Goal: Information Seeking & Learning: Learn about a topic

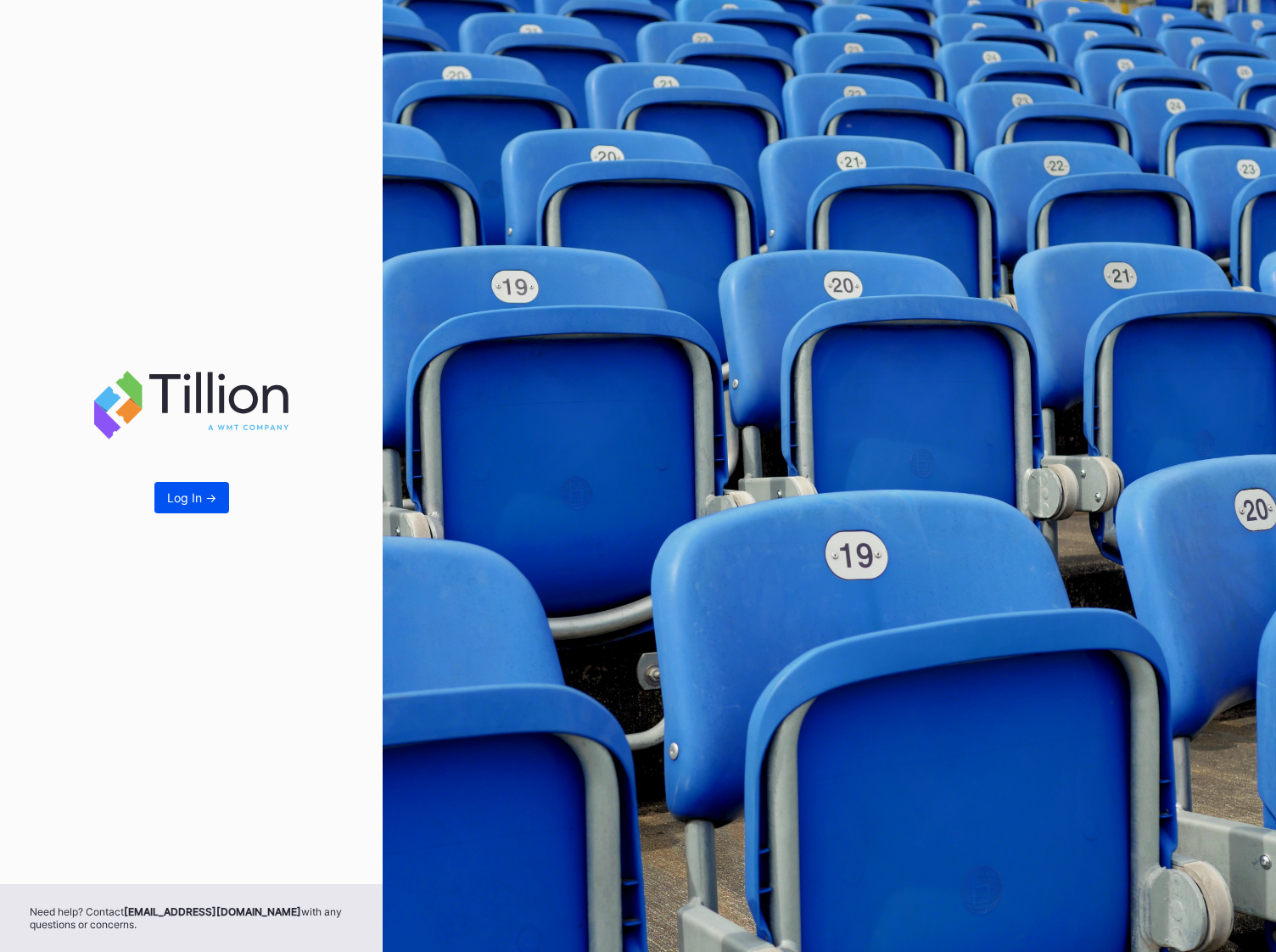
click at [213, 494] on div "Log In ->" at bounding box center [191, 498] width 49 height 15
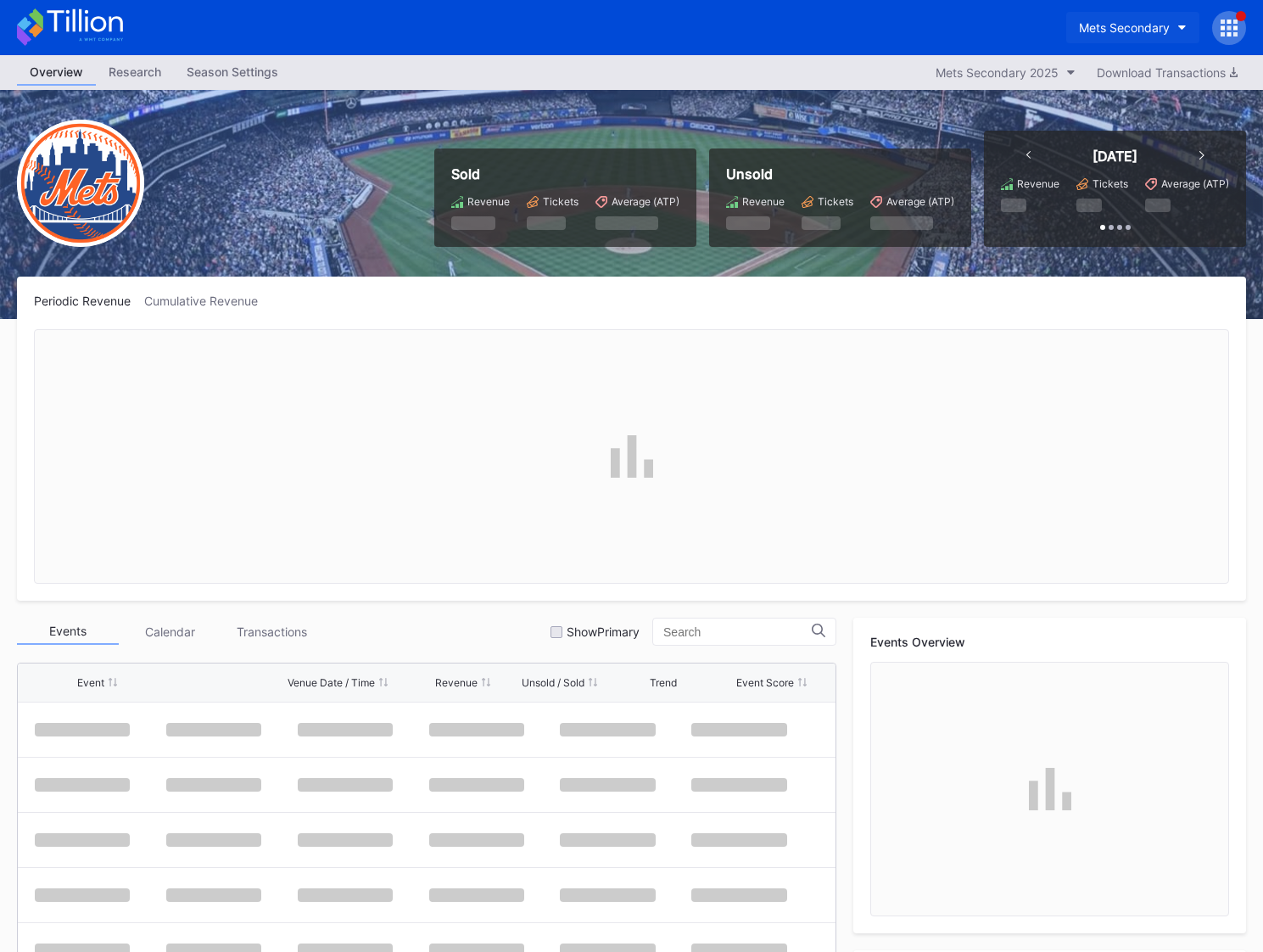
scroll to position [4297, 0]
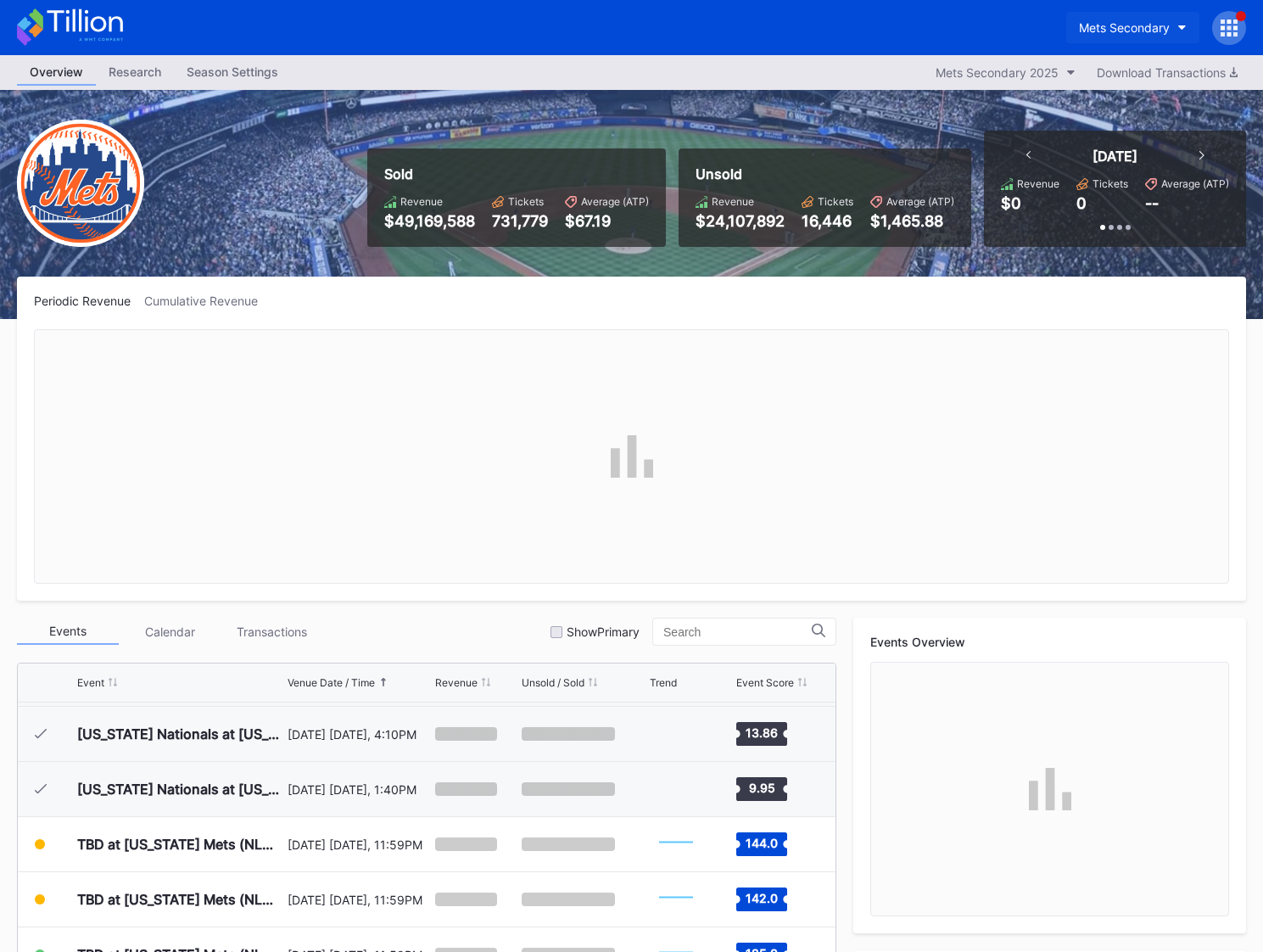
click at [1166, 34] on div "Mets Secondary" at bounding box center [1125, 28] width 91 height 15
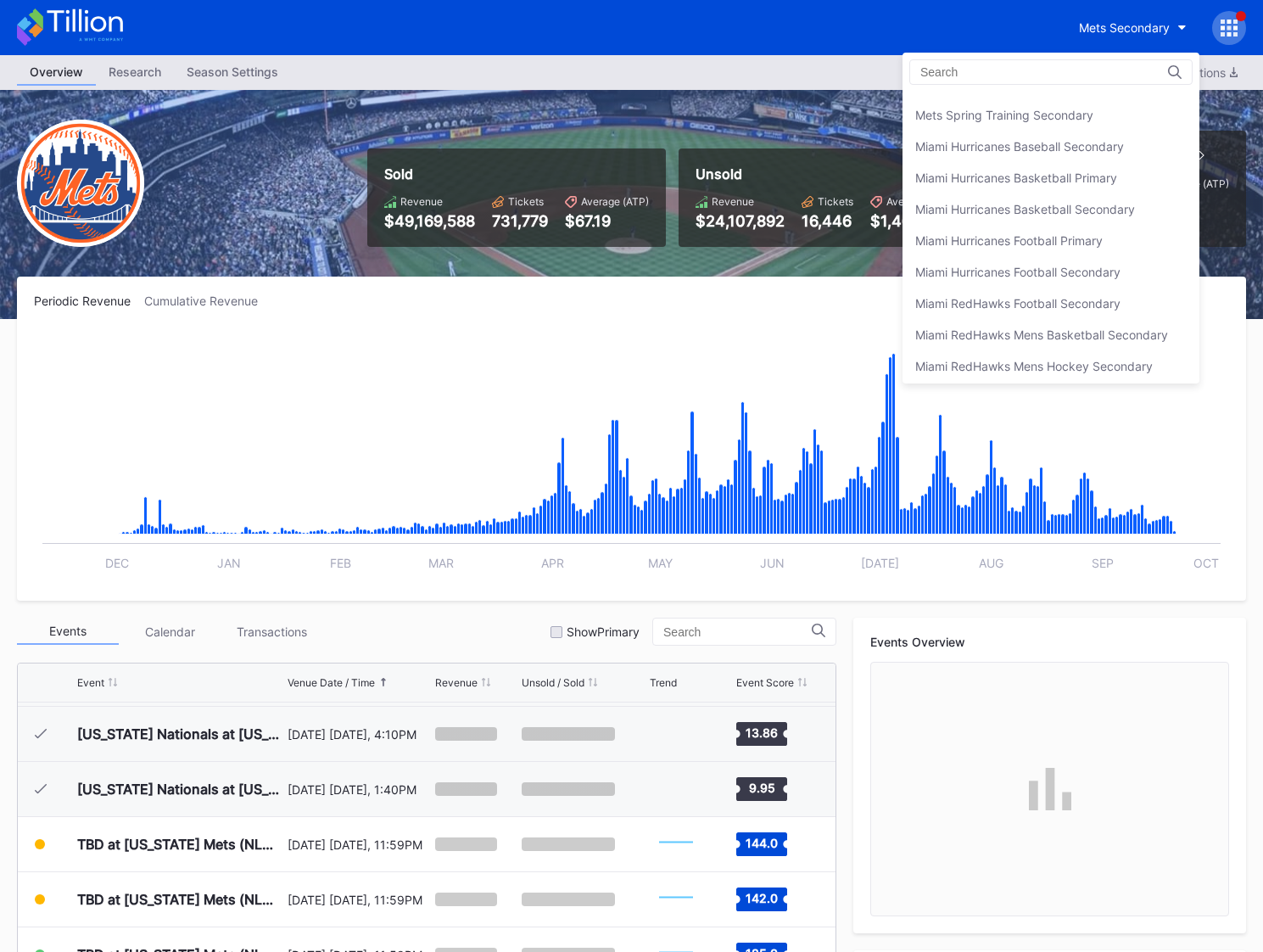
scroll to position [2715, 0]
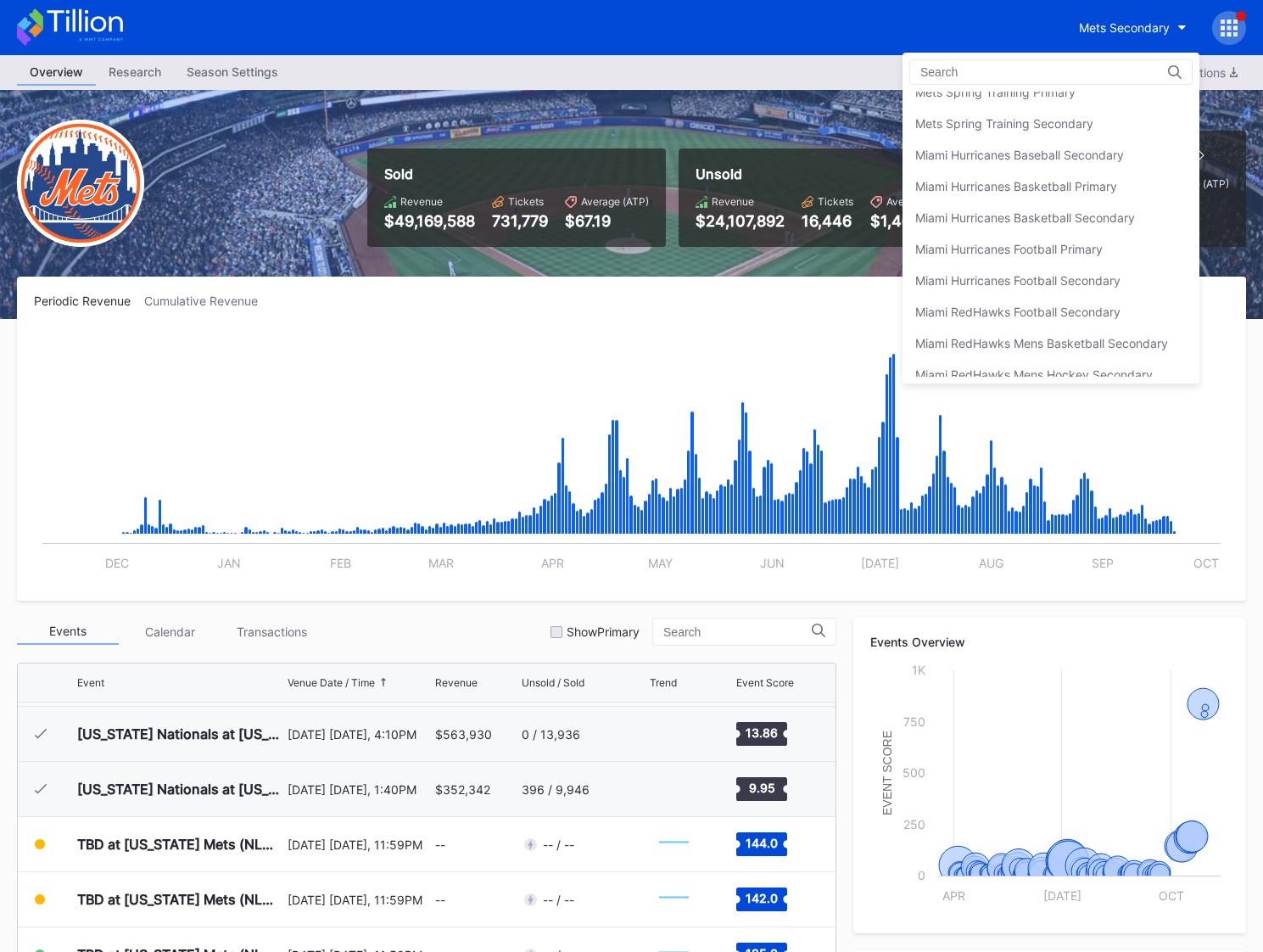
click at [1005, 45] on div "Mets Primary" at bounding box center [1051, 30] width 297 height 32
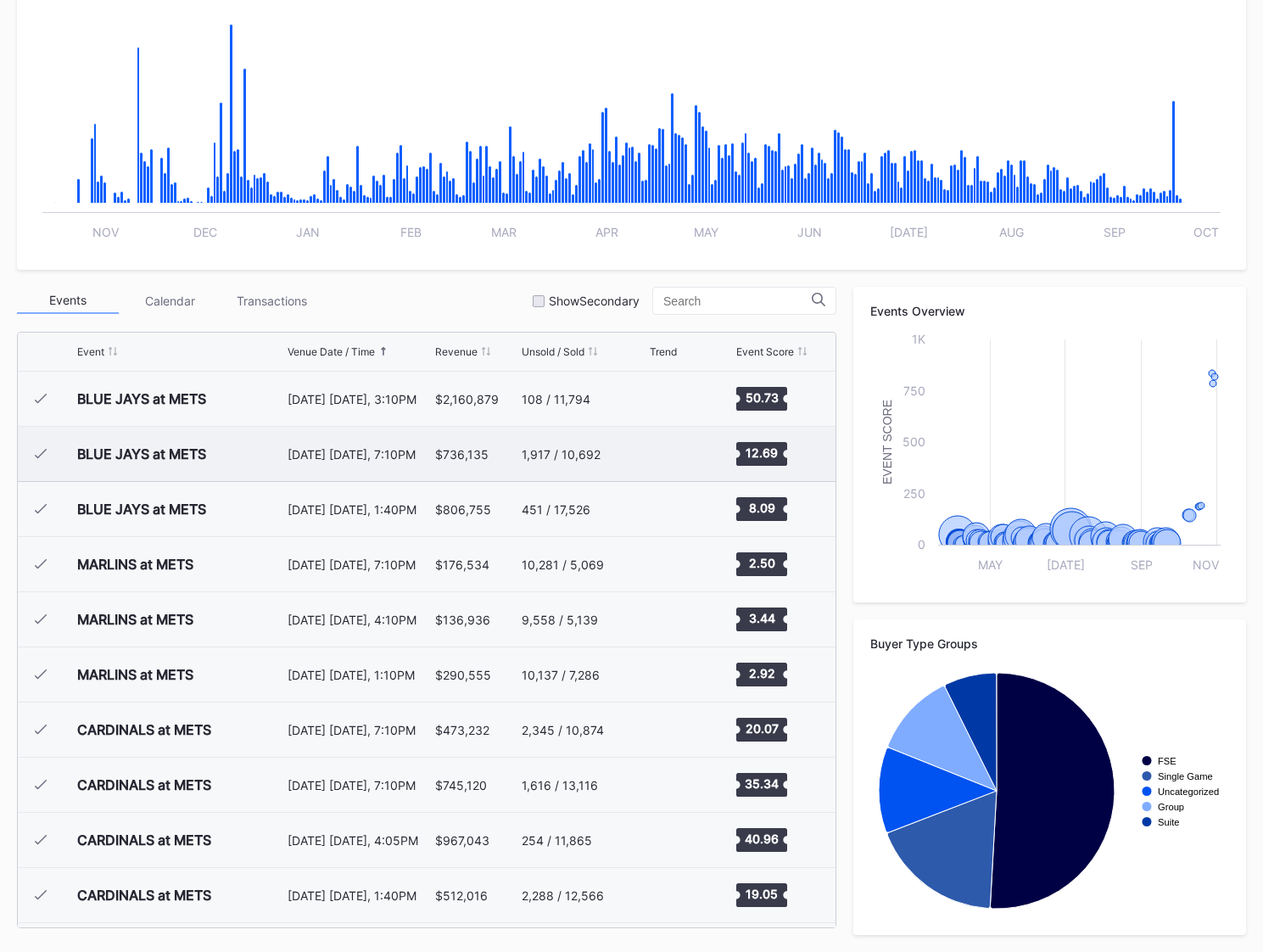
click at [351, 450] on div "[DATE] [DATE], 7:10PM" at bounding box center [359, 454] width 144 height 15
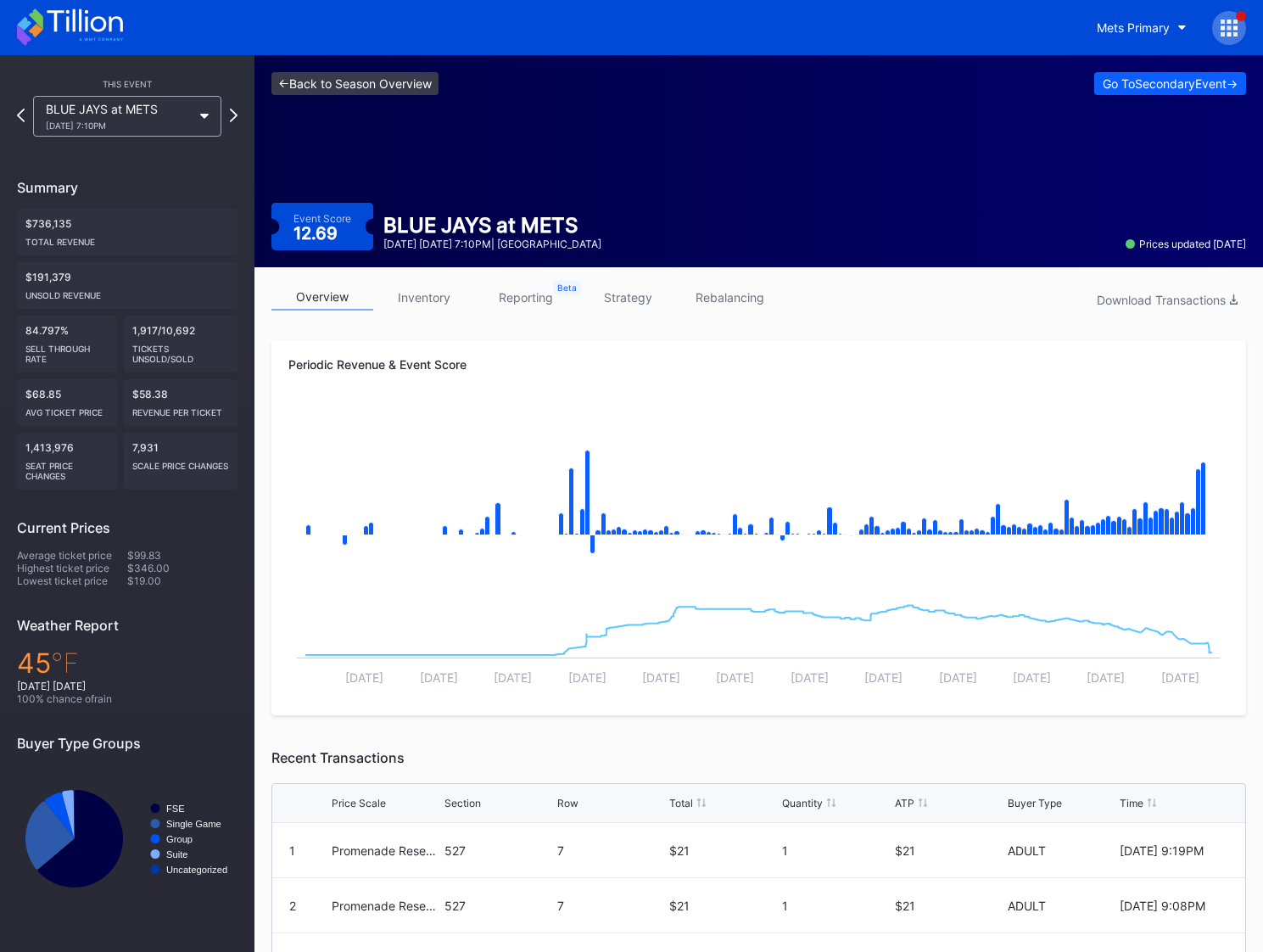
click at [367, 90] on link "<- Back to Season Overview" at bounding box center [355, 84] width 167 height 23
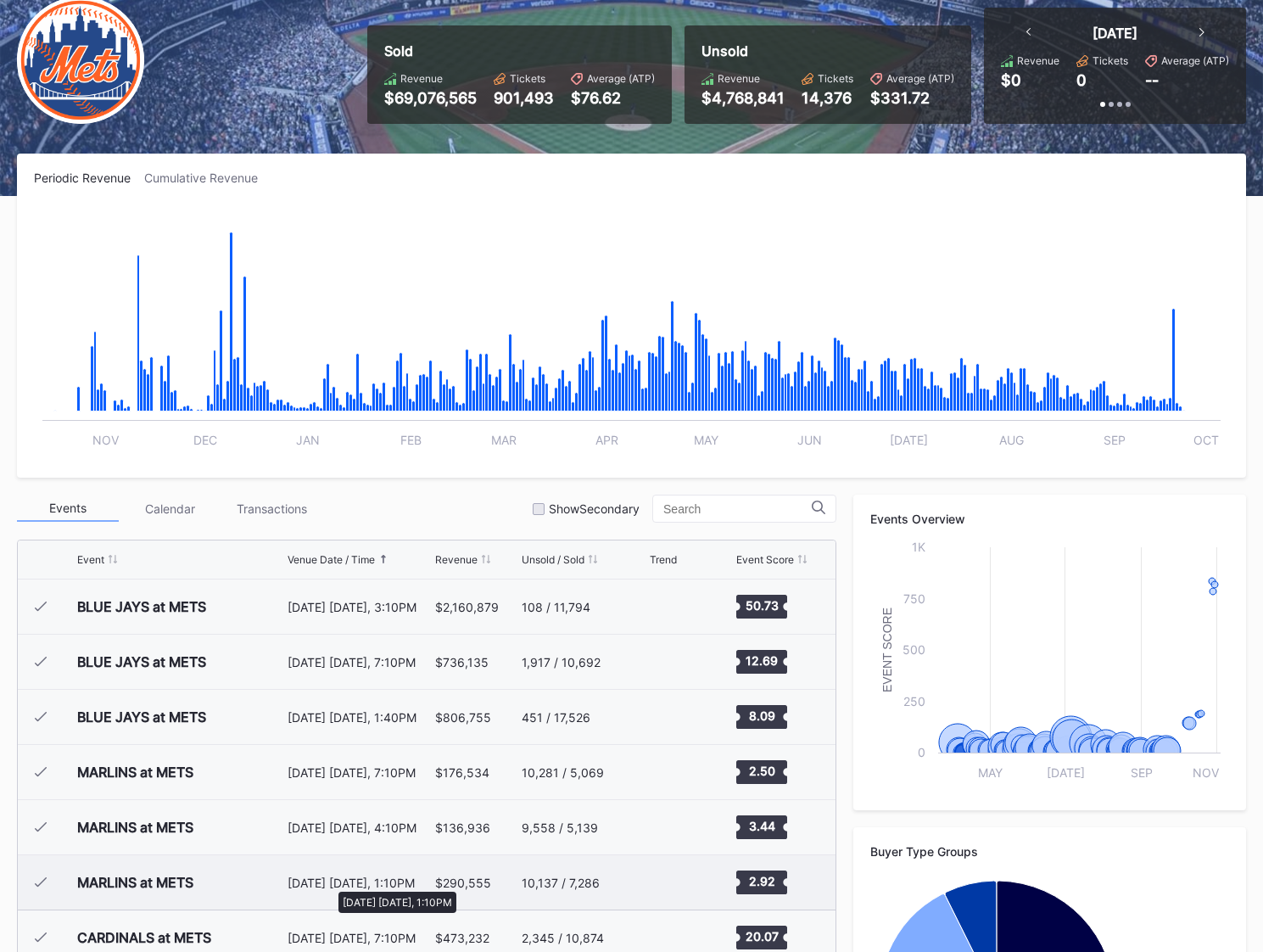
click at [330, 883] on div "[DATE] [DATE], 1:10PM" at bounding box center [359, 883] width 144 height 15
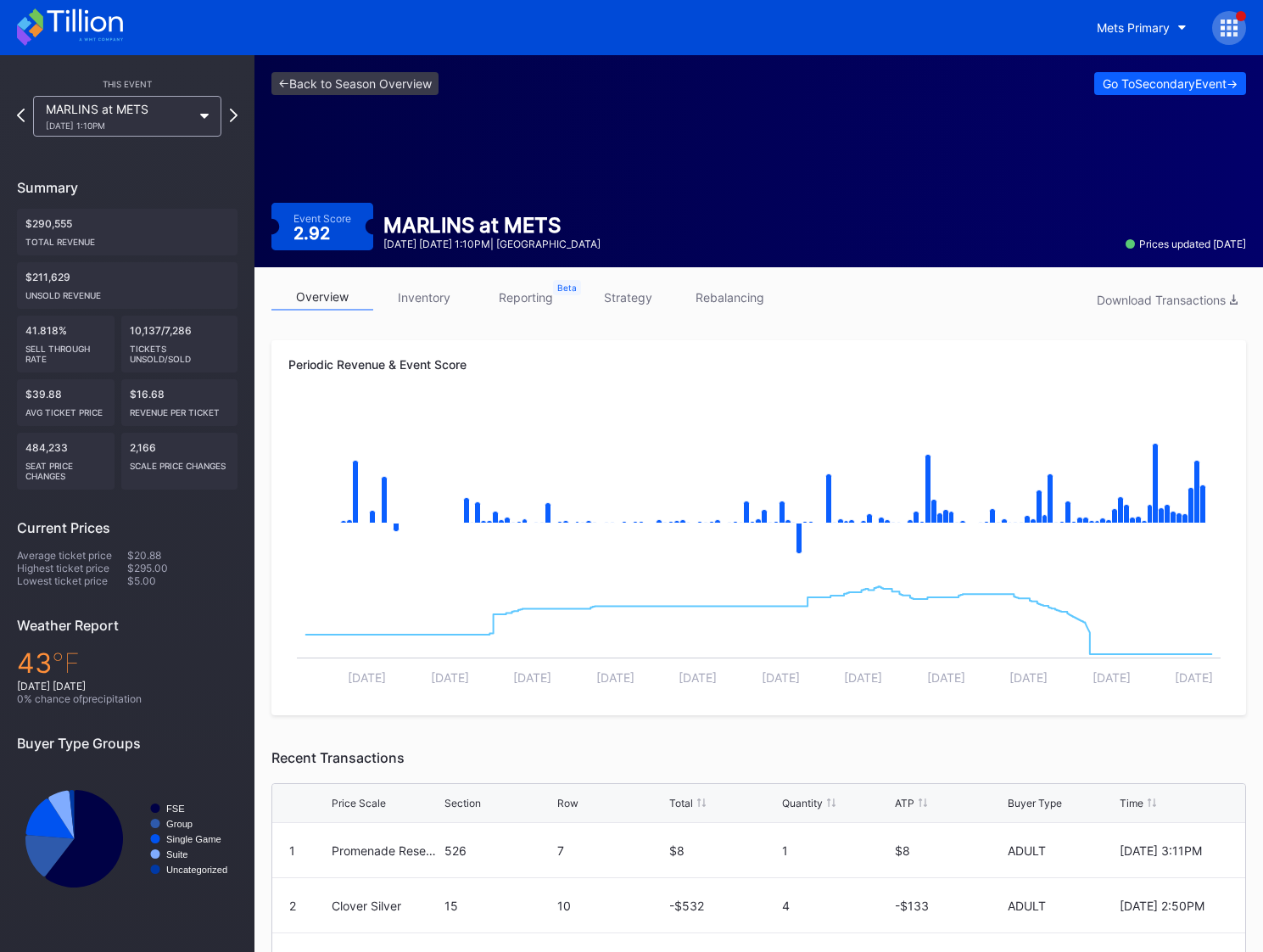
click at [138, 112] on div "MARLINS at METS [DATE] 1:10PM" at bounding box center [118, 116] width 146 height 29
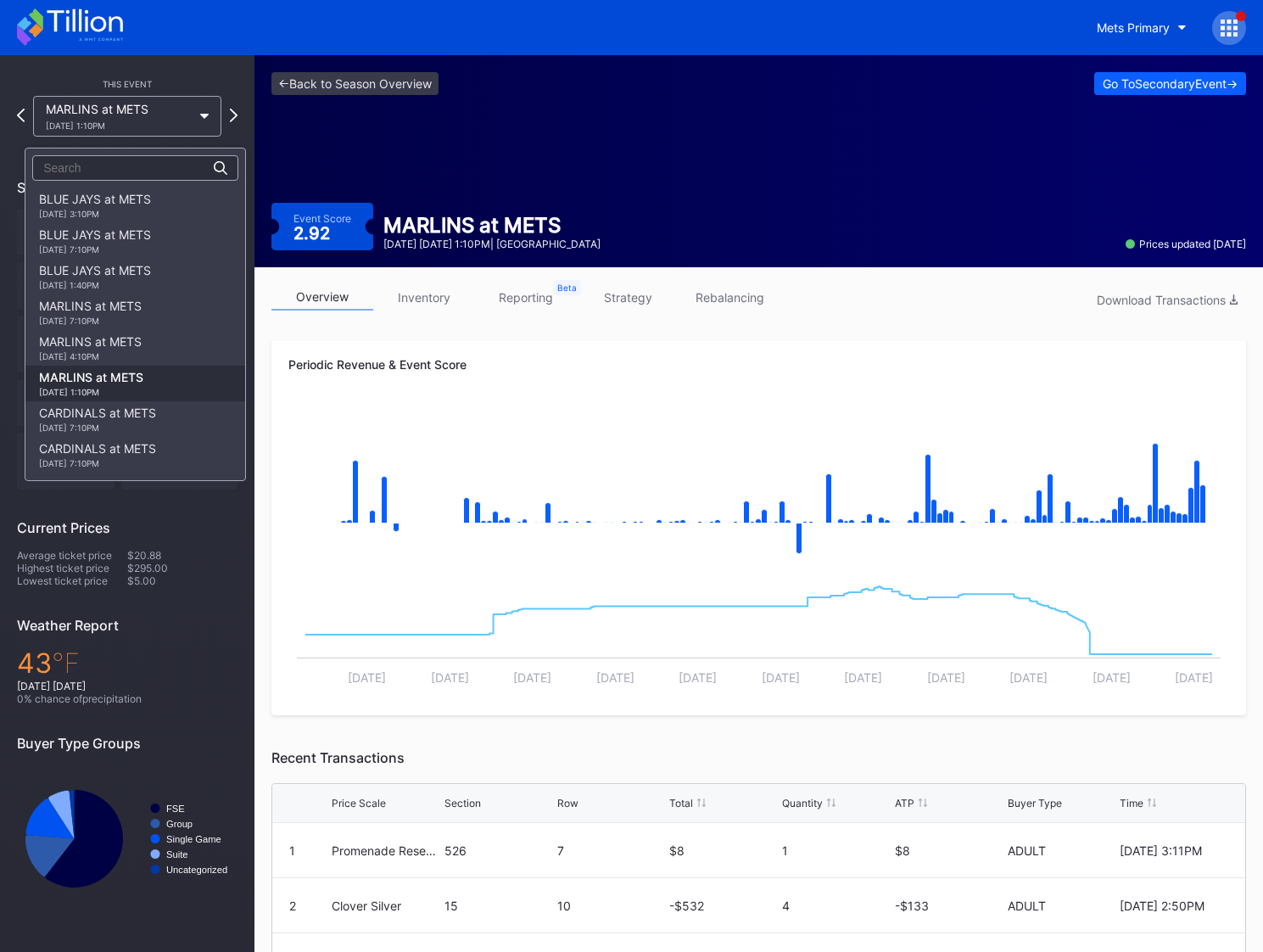
scroll to position [187, 0]
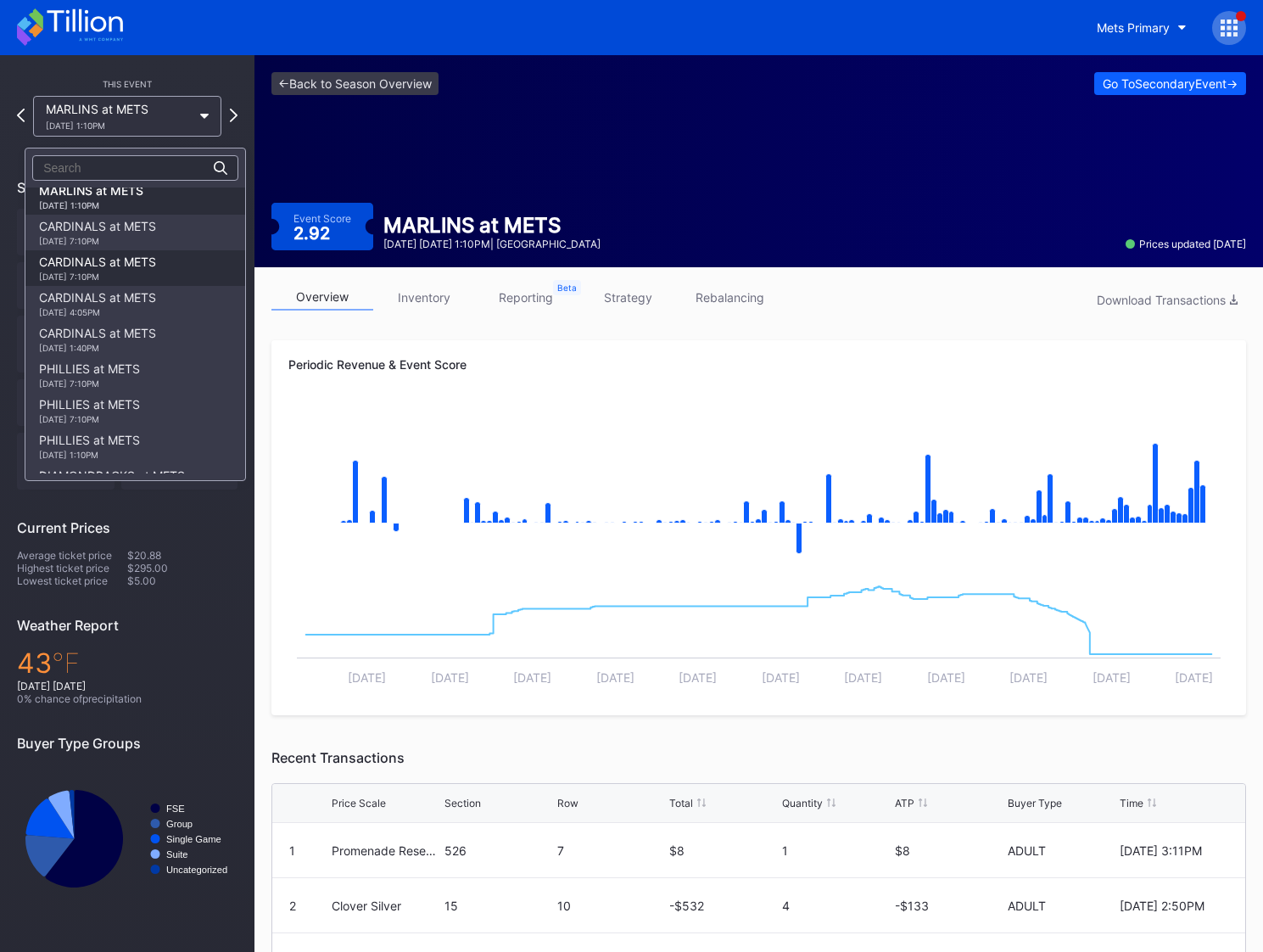
click at [108, 281] on div "[DATE] 7:10PM" at bounding box center [98, 276] width 117 height 10
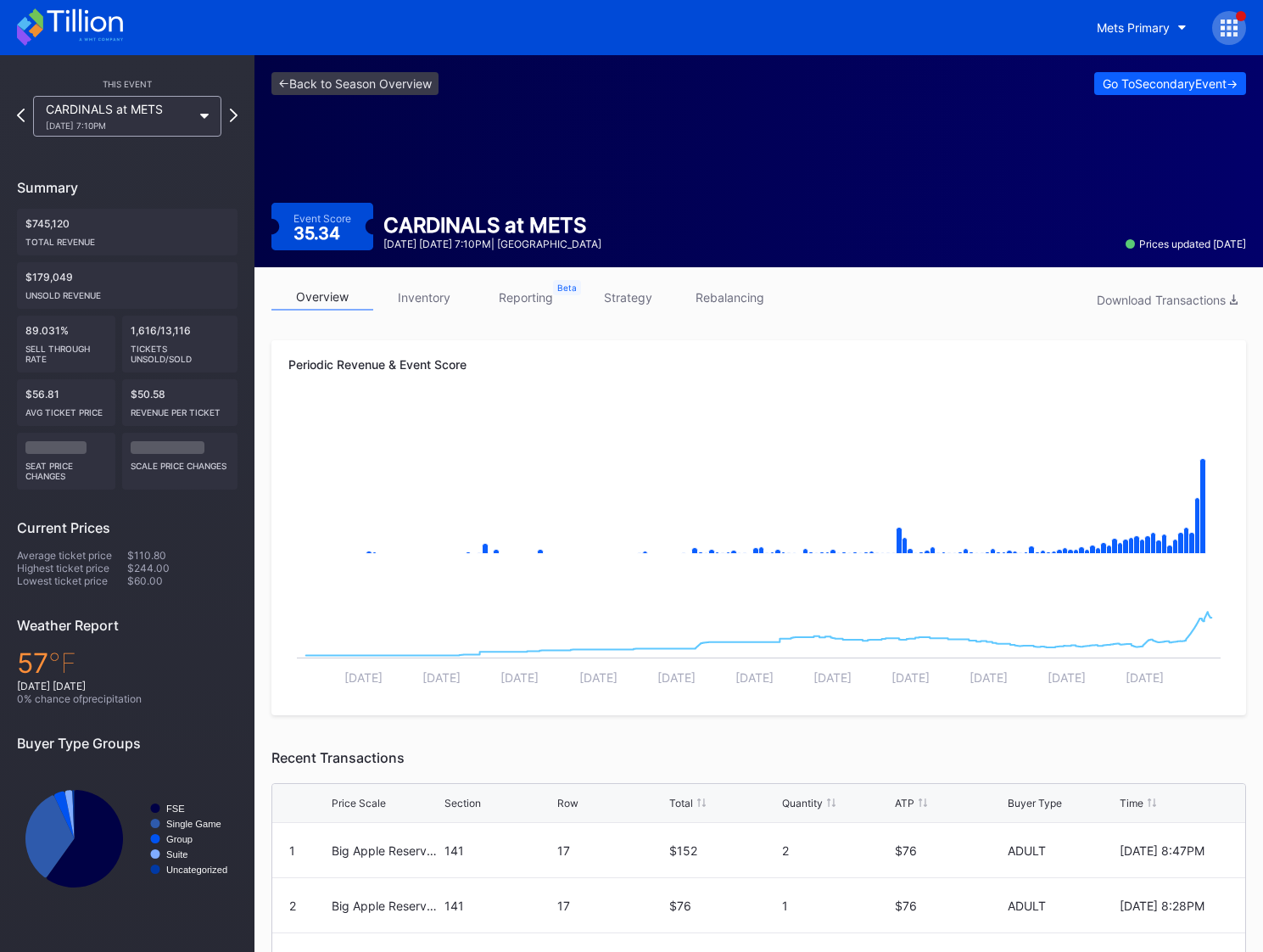
click at [229, 118] on div "CARDINALS at METS [DATE] 7:10PM" at bounding box center [126, 116] width 205 height 41
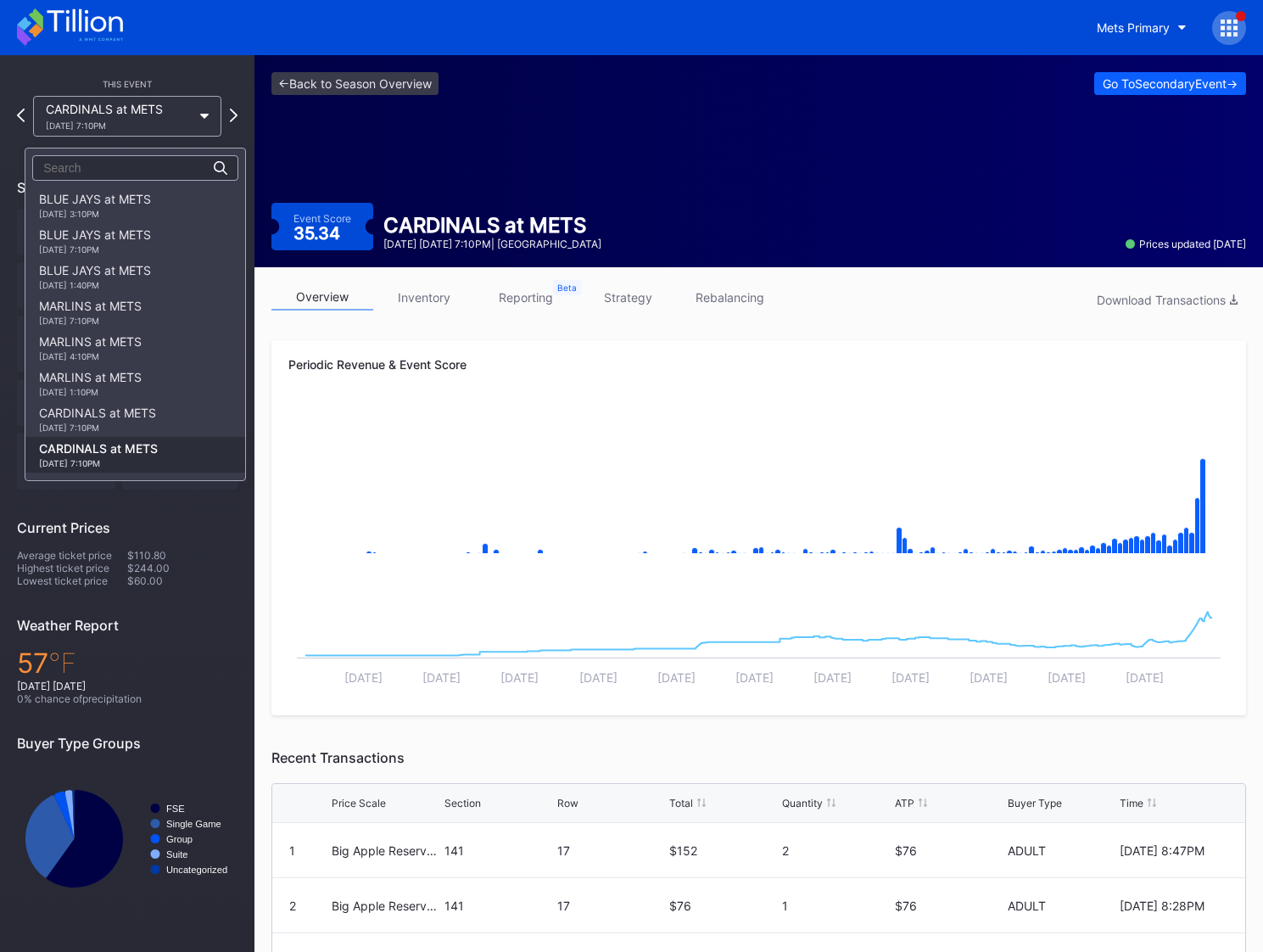
scroll to position [261, 0]
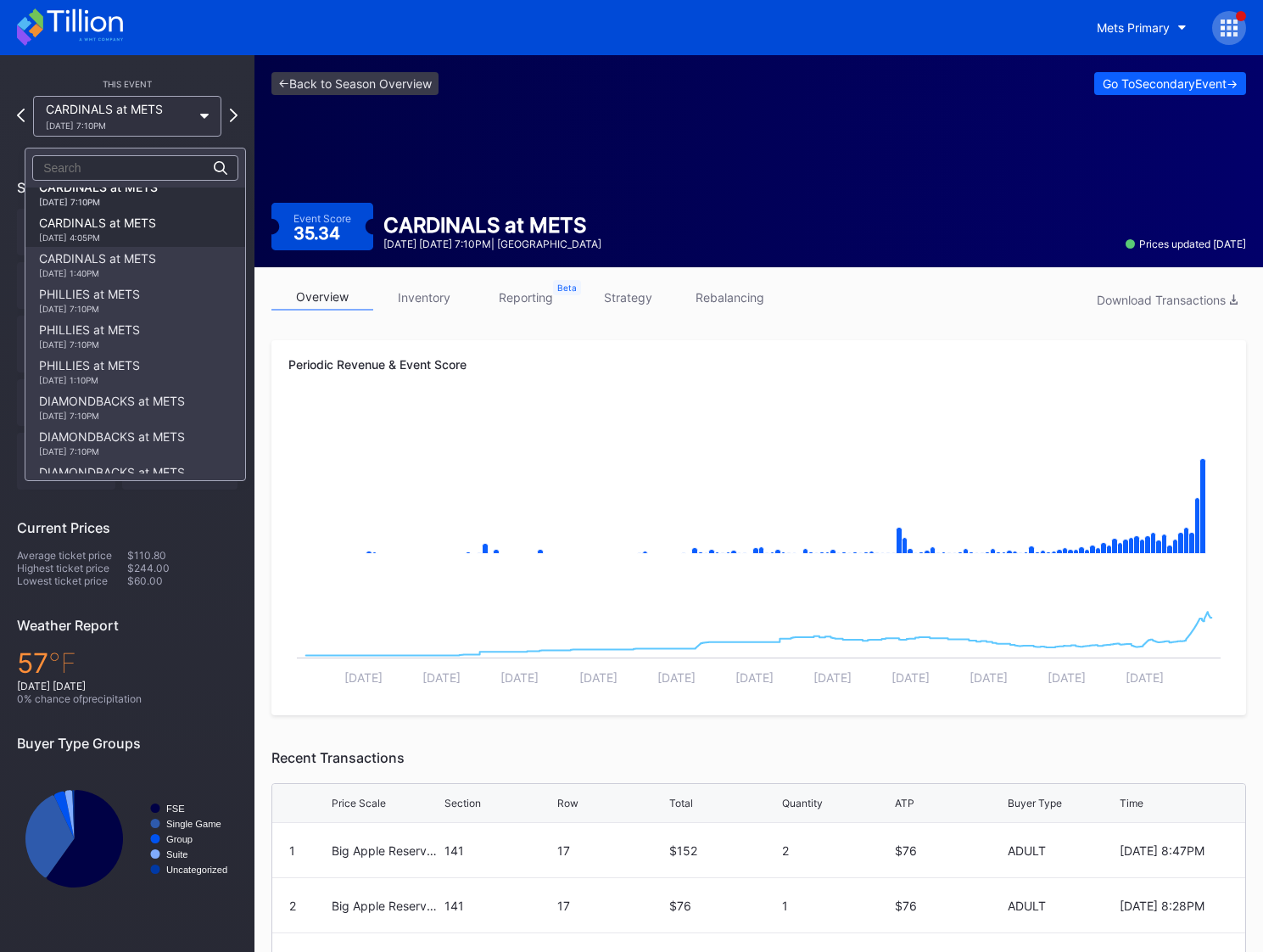
click at [163, 241] on div "CARDINALS at METS [DATE] 4:05PM" at bounding box center [135, 228] width 220 height 35
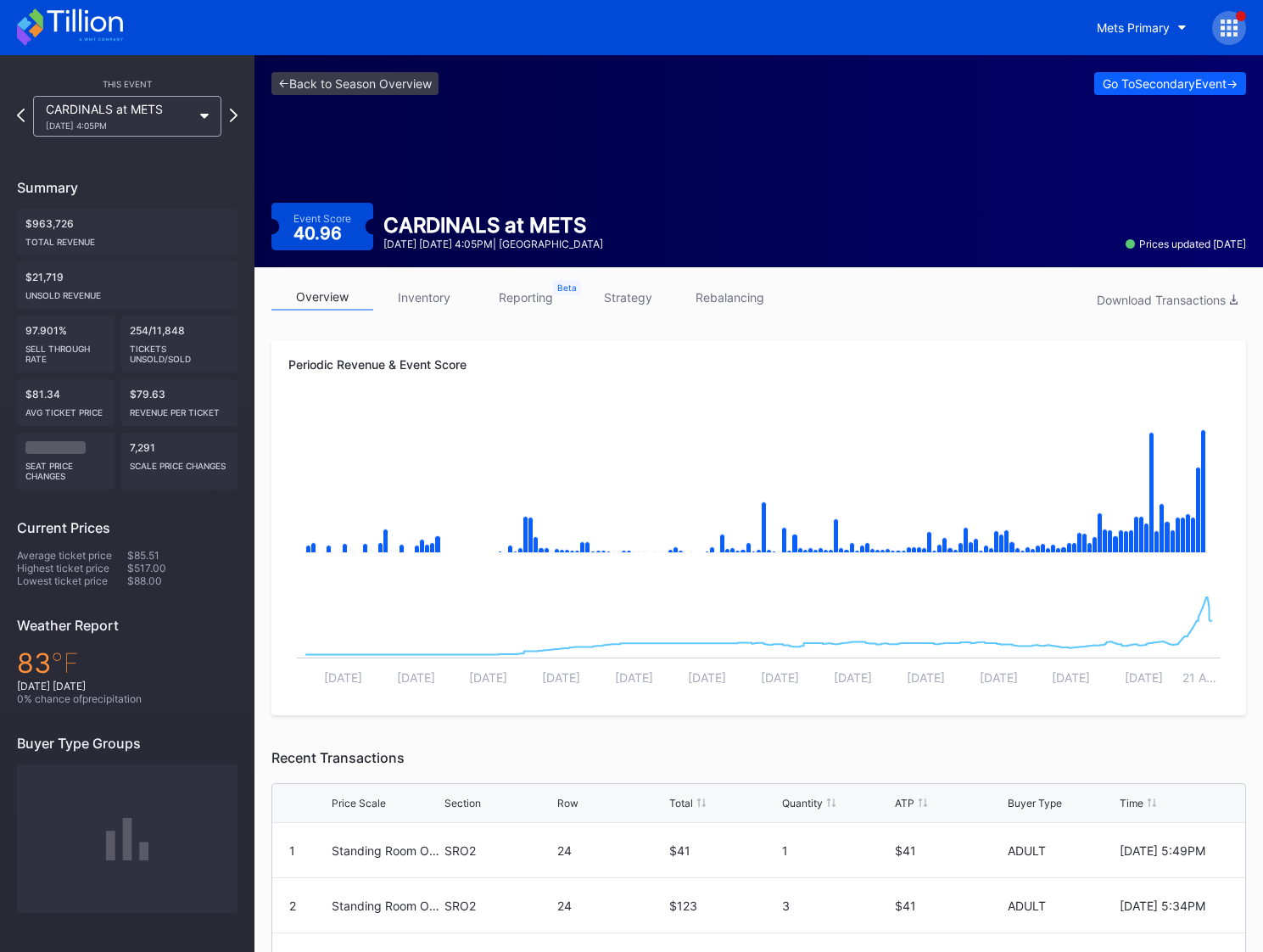
click at [117, 131] on div "[DATE] 4:05PM" at bounding box center [118, 125] width 146 height 10
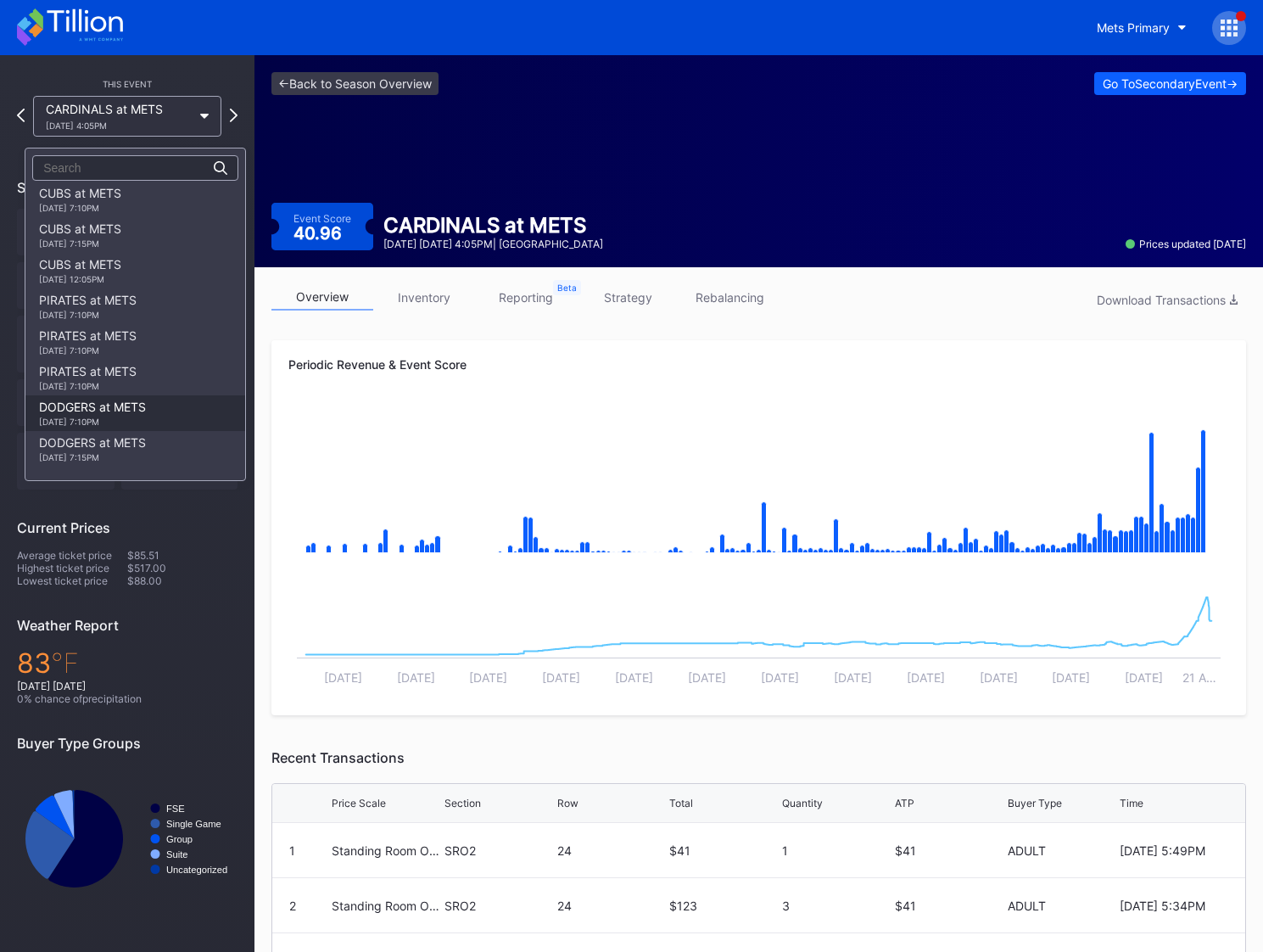
scroll to position [595, 0]
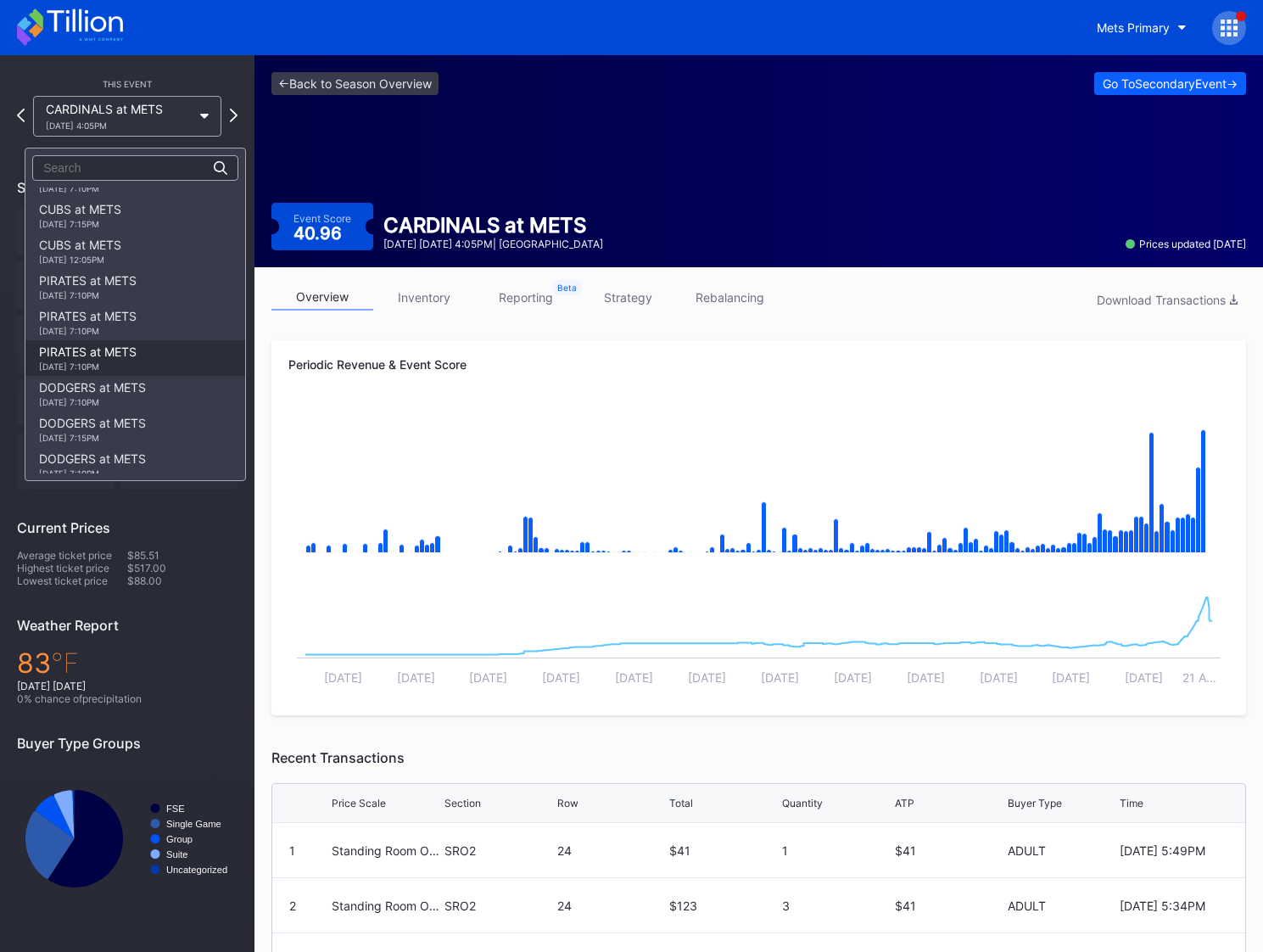
click at [85, 372] on div "[DATE] 7:10PM" at bounding box center [87, 366] width 98 height 10
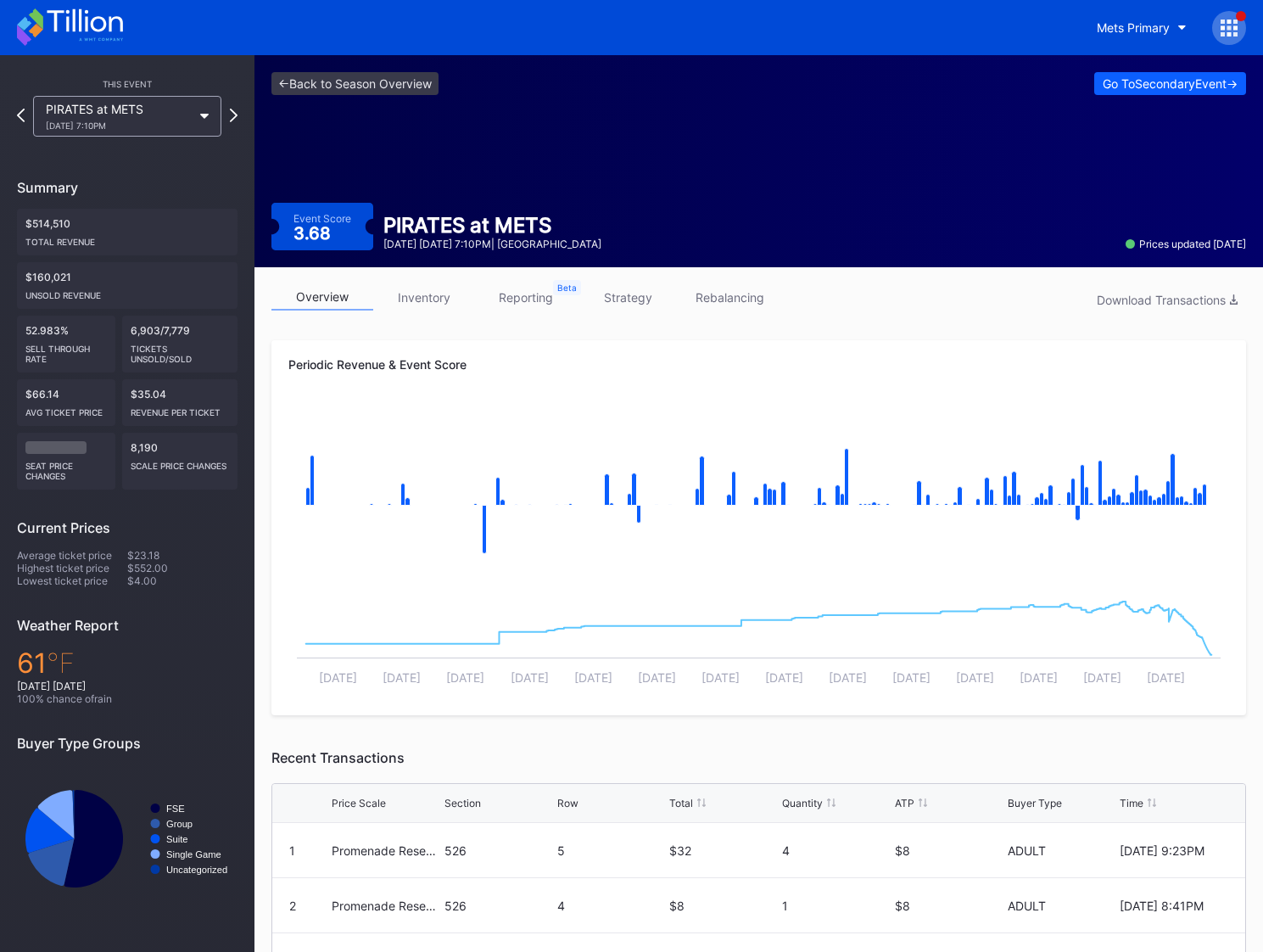
click at [172, 126] on div "[DATE] 7:10PM" at bounding box center [118, 125] width 146 height 10
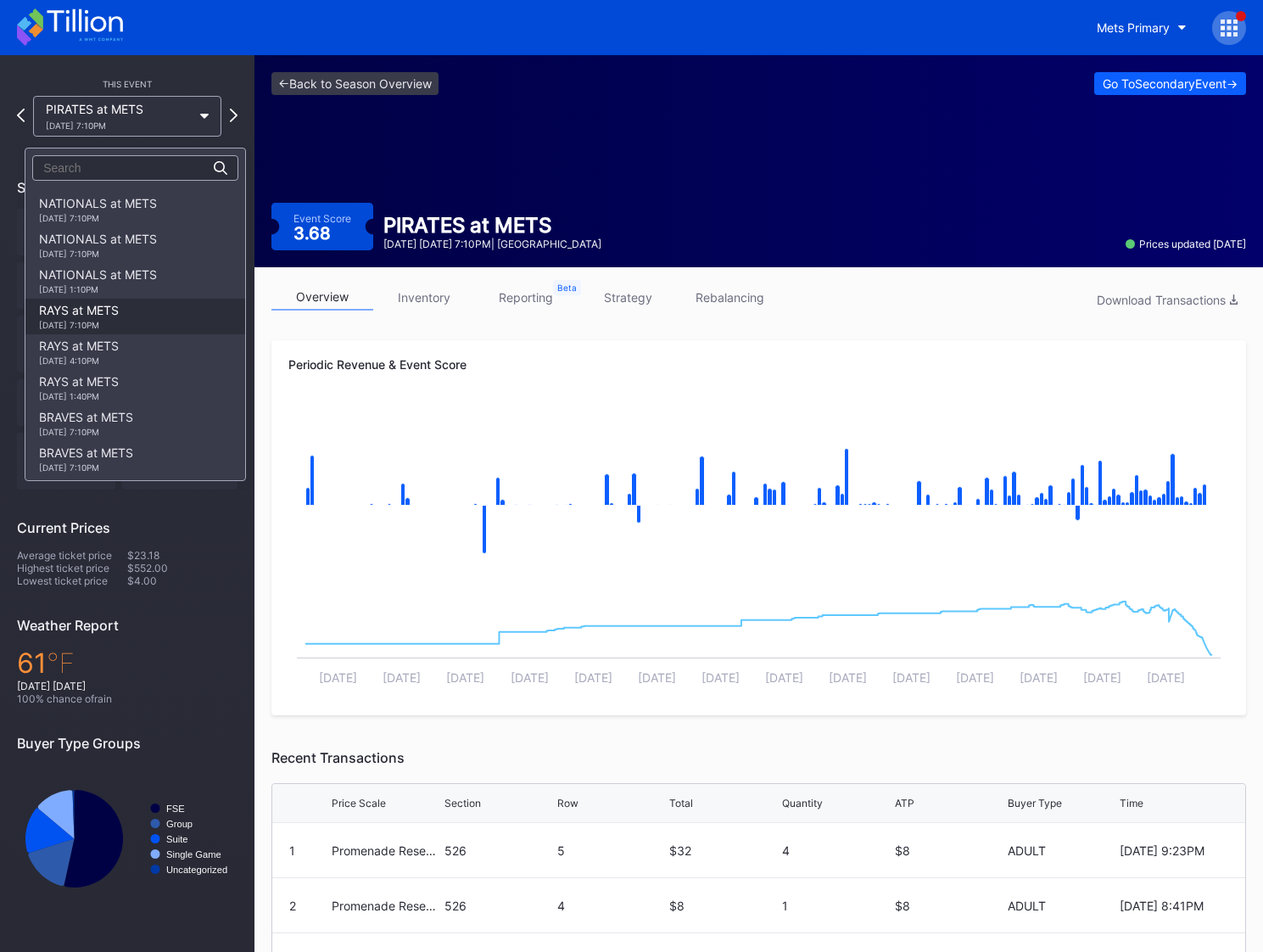
scroll to position [1144, 0]
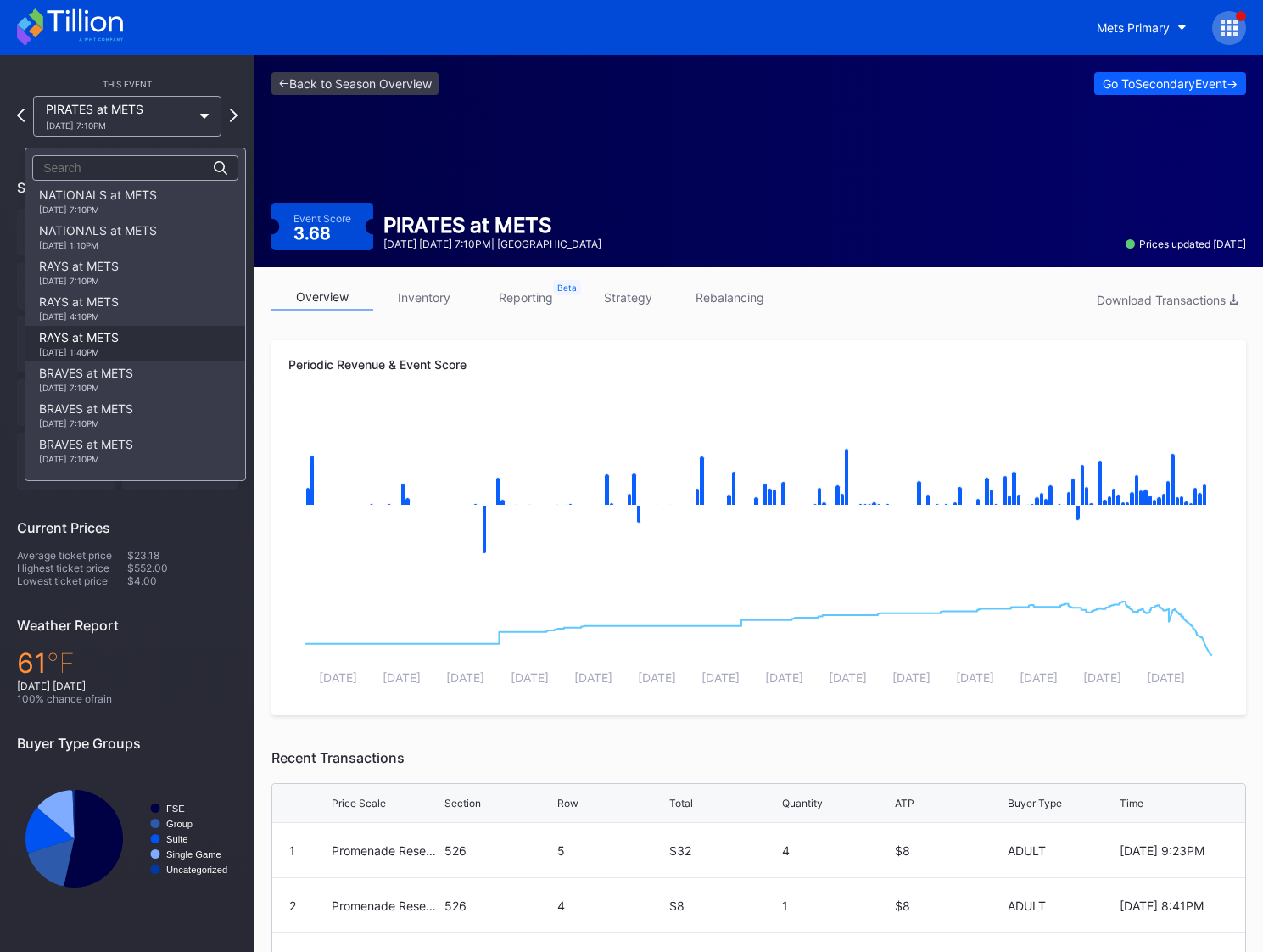
click at [92, 358] on div "RAYS at METS [DATE] 1:40PM" at bounding box center [79, 343] width 80 height 27
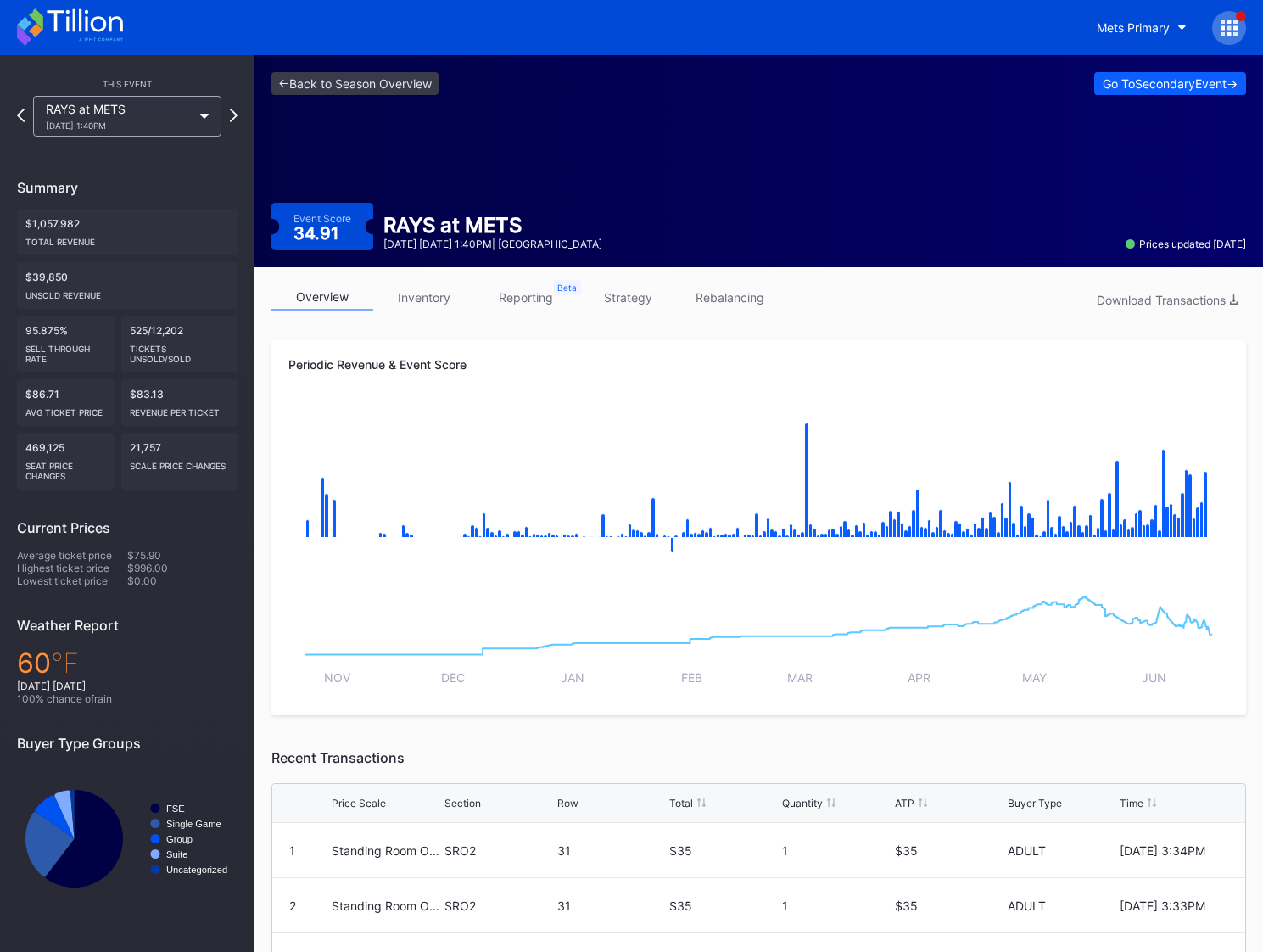
click at [179, 109] on div "RAYS at METS [DATE] 1:40PM" at bounding box center [118, 116] width 146 height 29
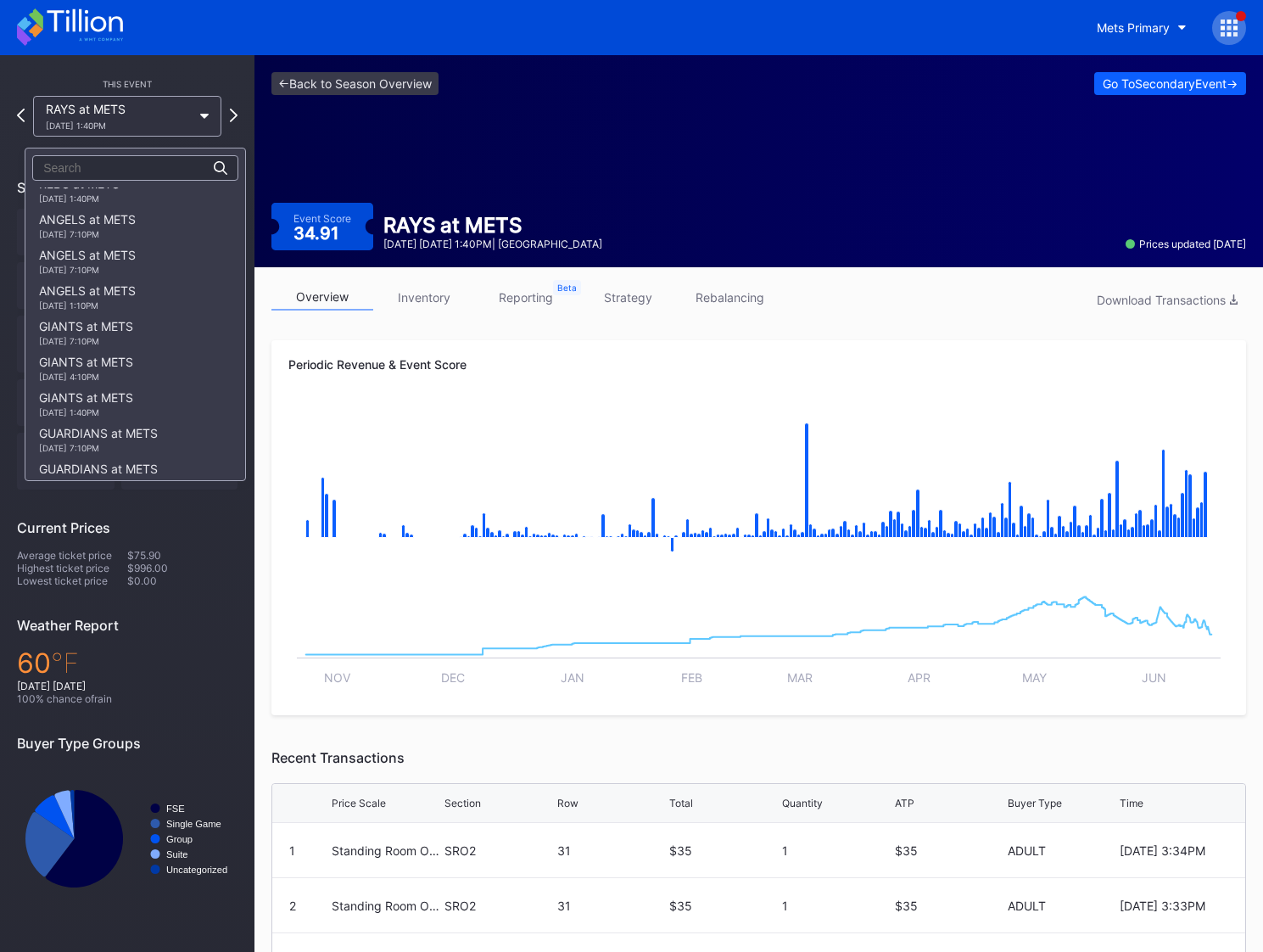
scroll to position [1850, 0]
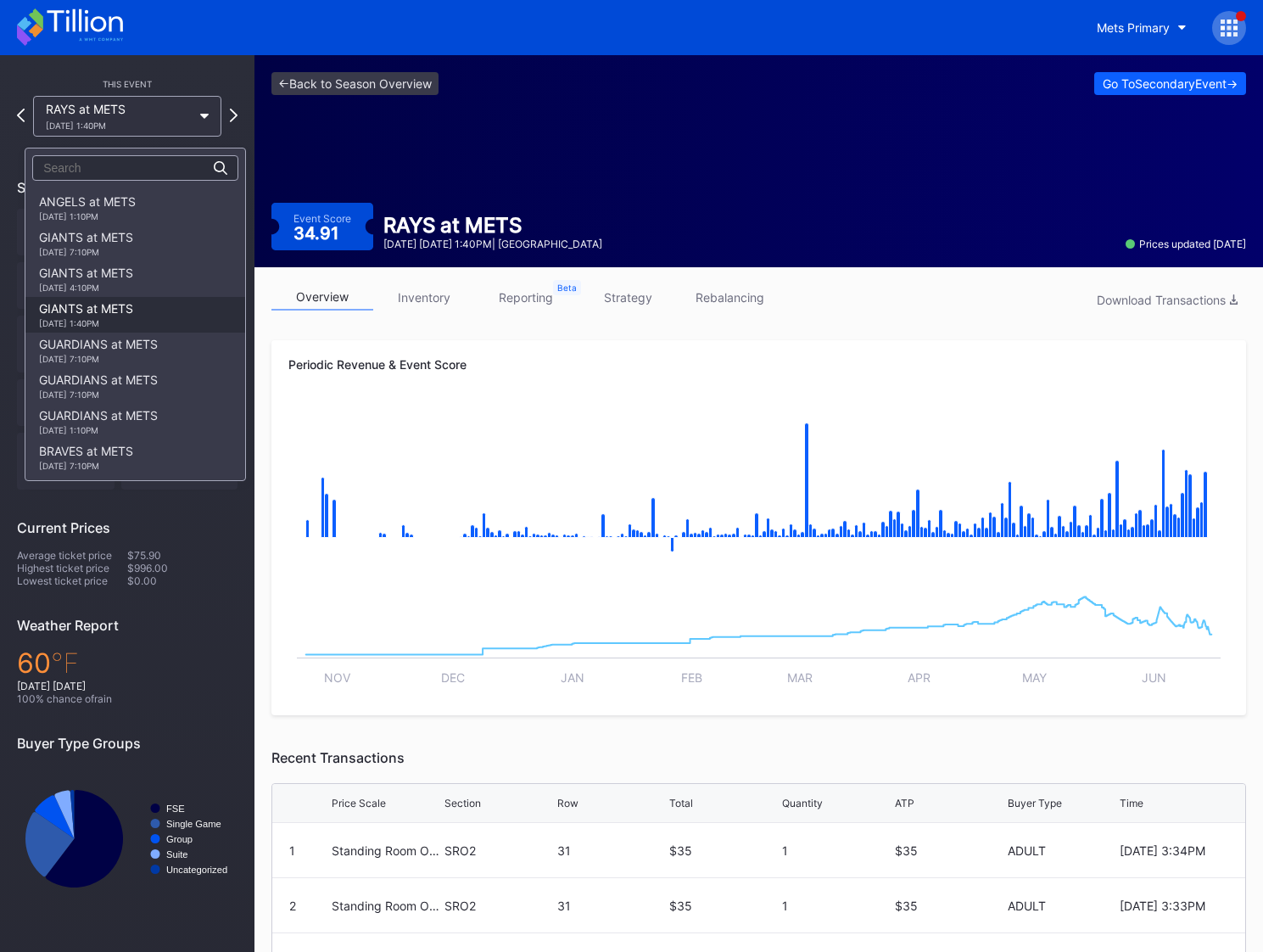
click at [119, 328] on div "GIANTS at METS [DATE] 1:40PM" at bounding box center [85, 314] width 94 height 27
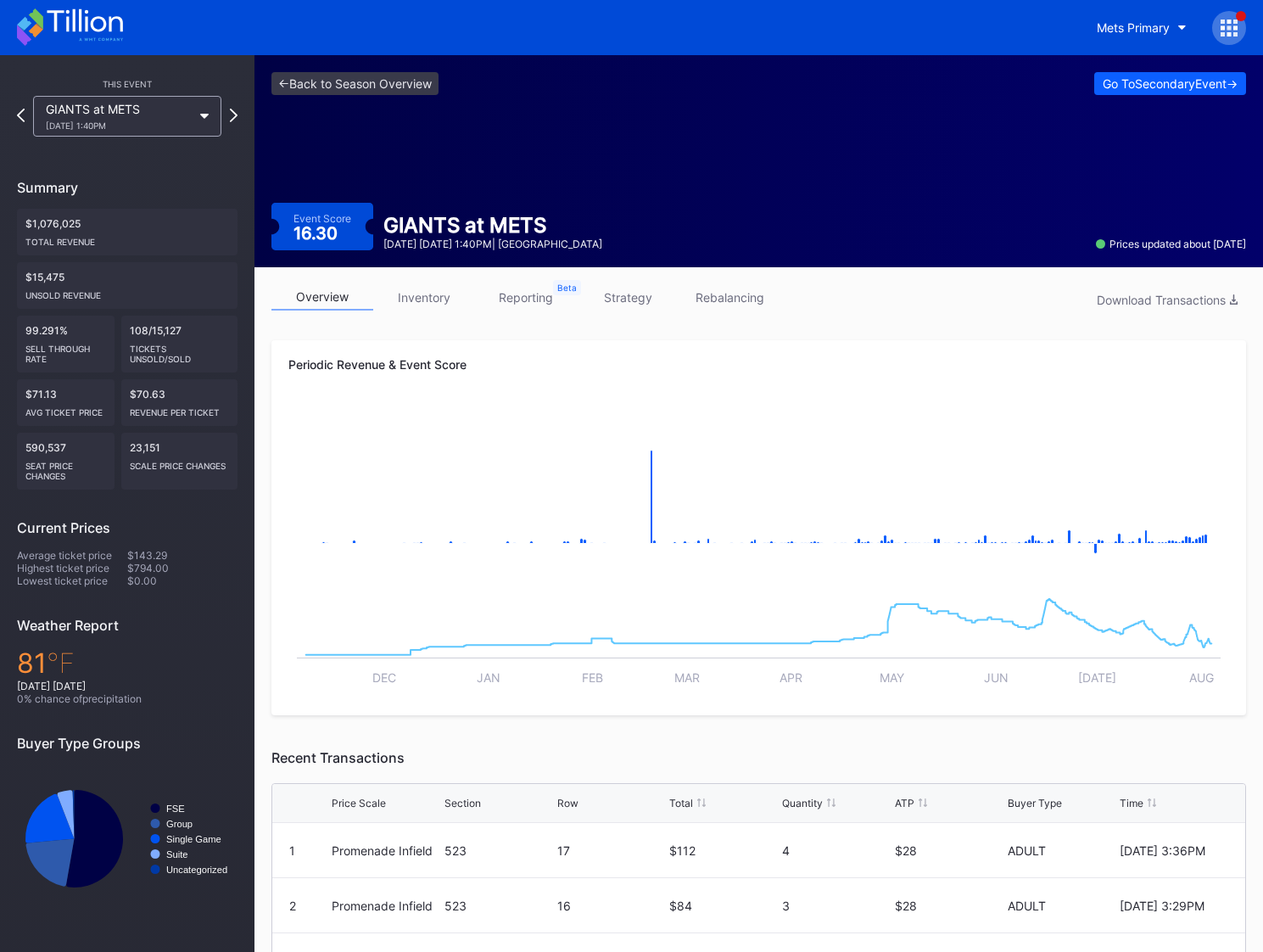
click at [150, 107] on div "GIANTS at METS [DATE] 1:40PM" at bounding box center [118, 116] width 146 height 29
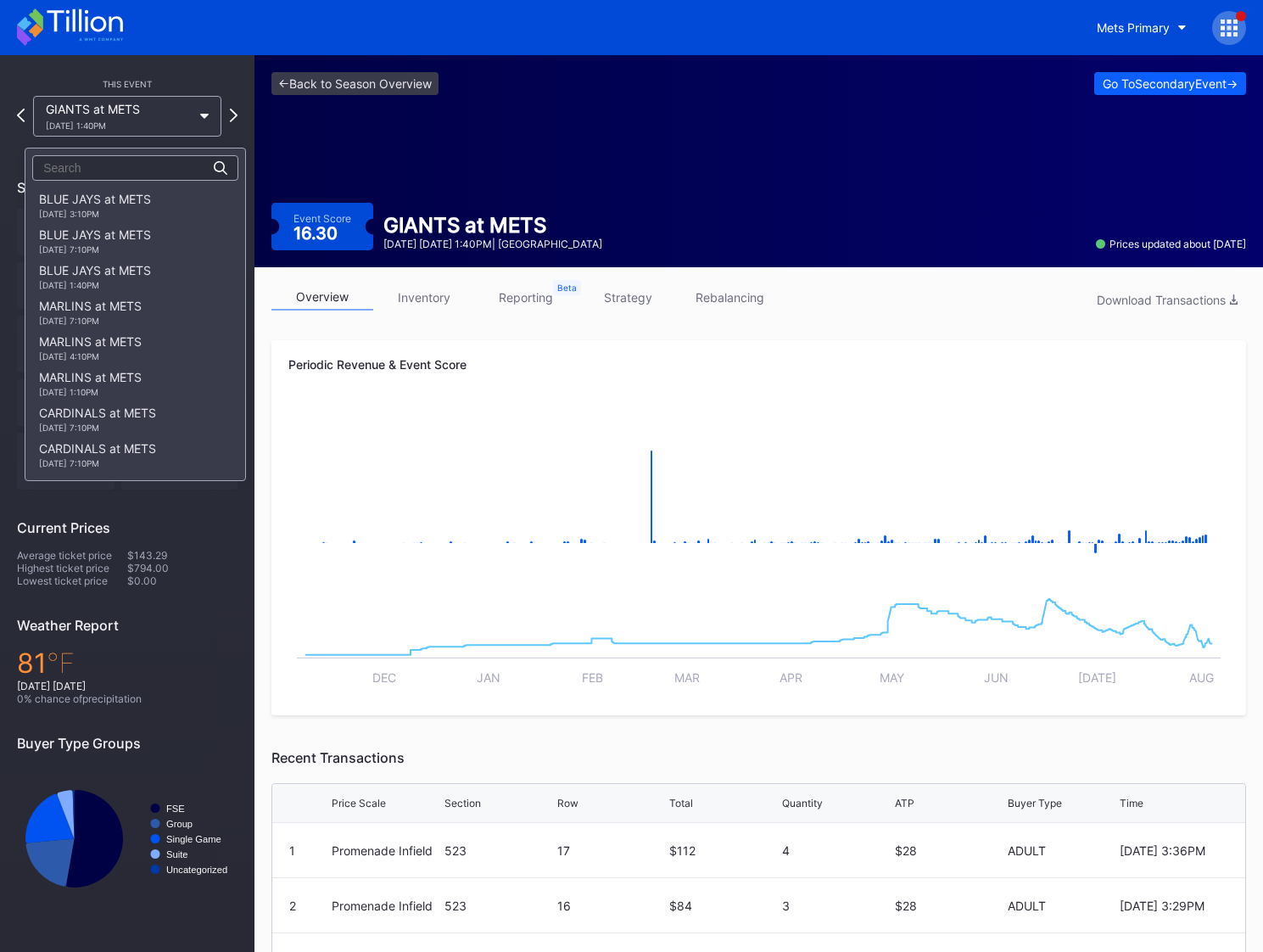
scroll to position [2053, 0]
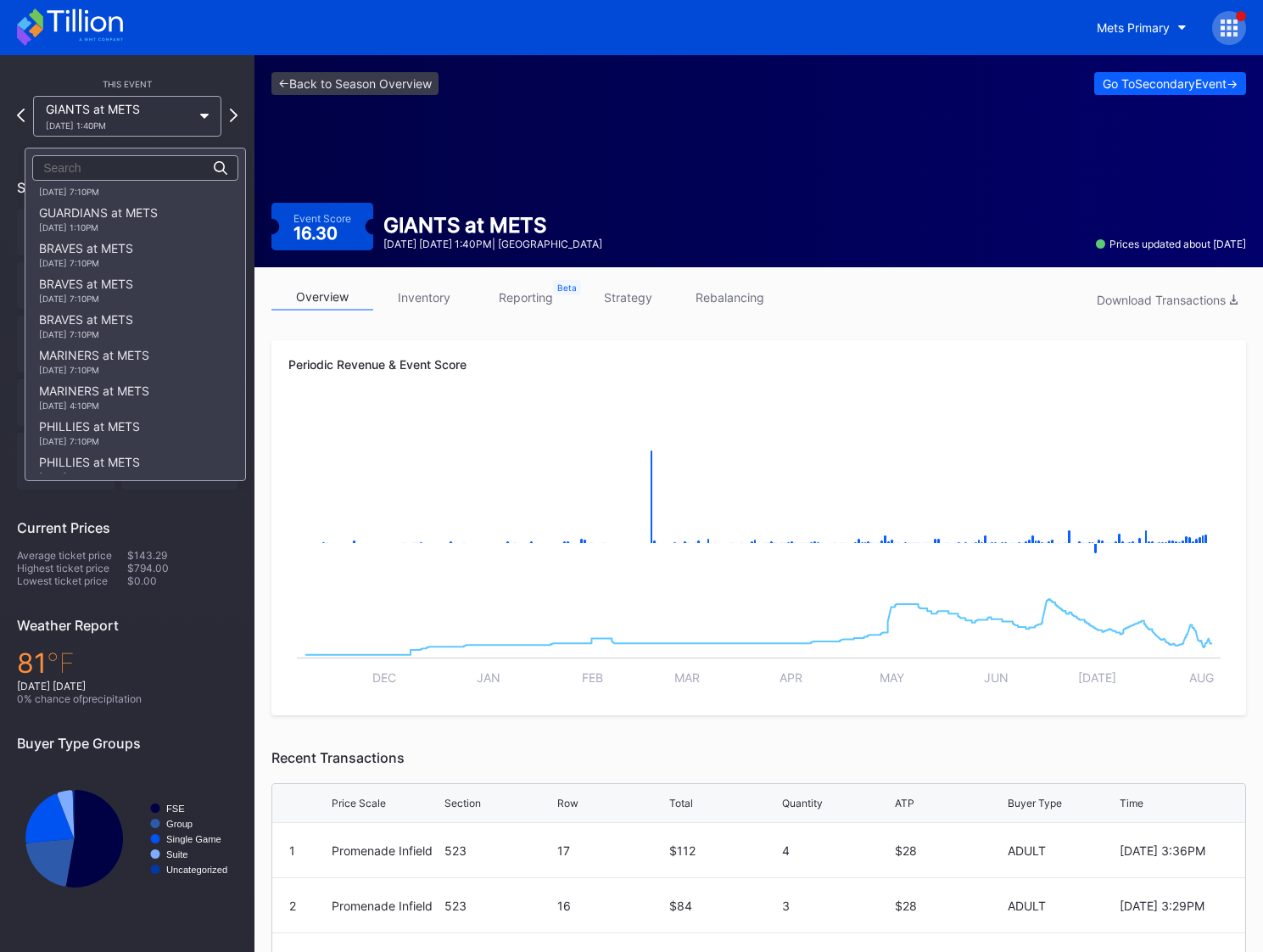
click at [96, 162] on div "GUARDIANS at METS [DATE] 7:10PM" at bounding box center [98, 147] width 119 height 27
